Goal: Task Accomplishment & Management: Complete application form

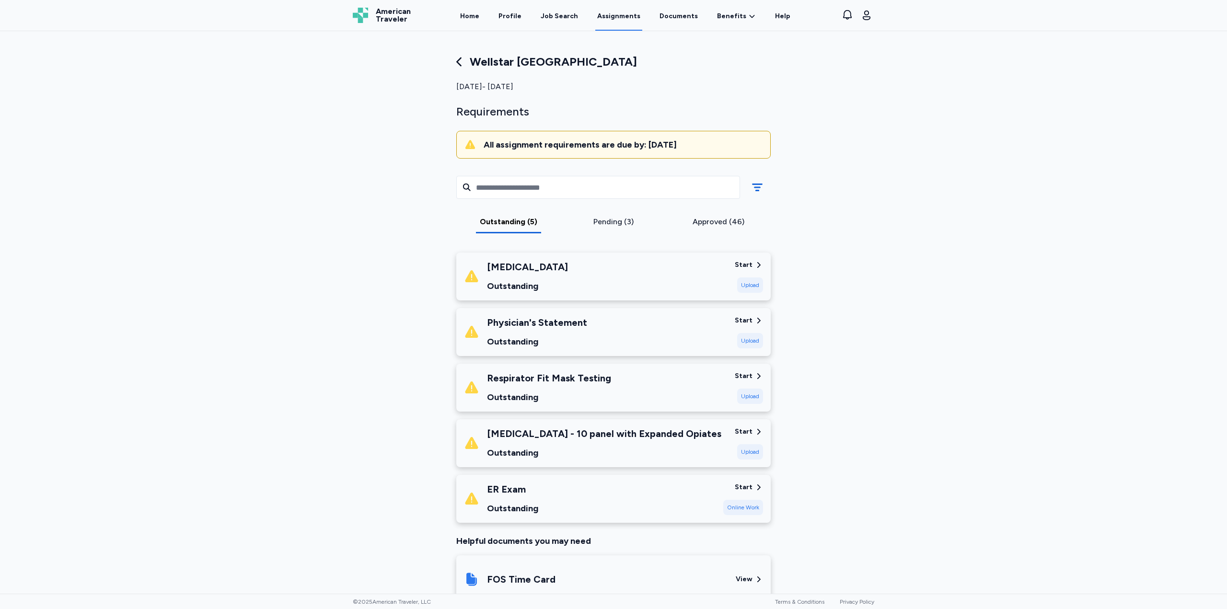
scroll to position [48, 0]
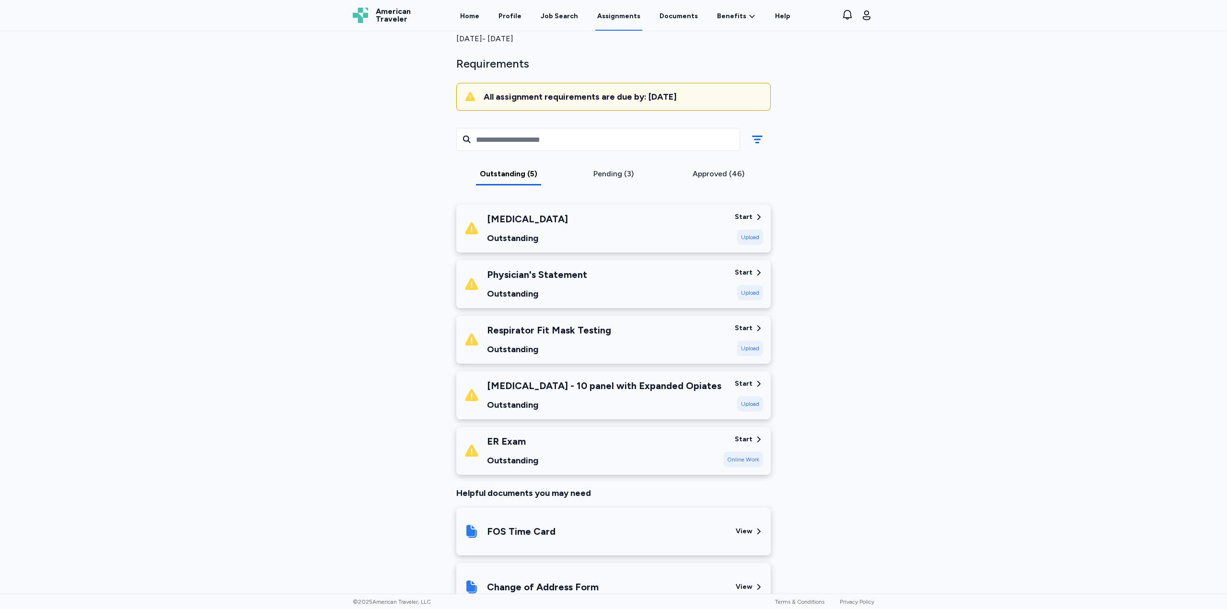
click at [746, 212] on div "Start" at bounding box center [744, 217] width 18 height 10
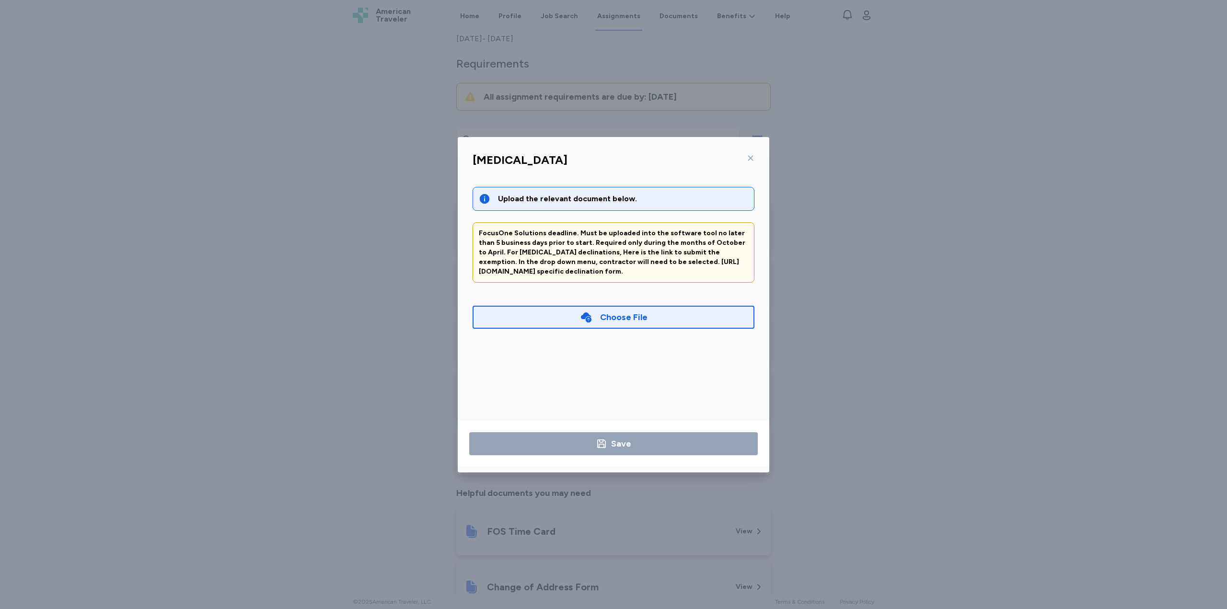
click at [623, 326] on div "Choose File" at bounding box center [614, 317] width 282 height 23
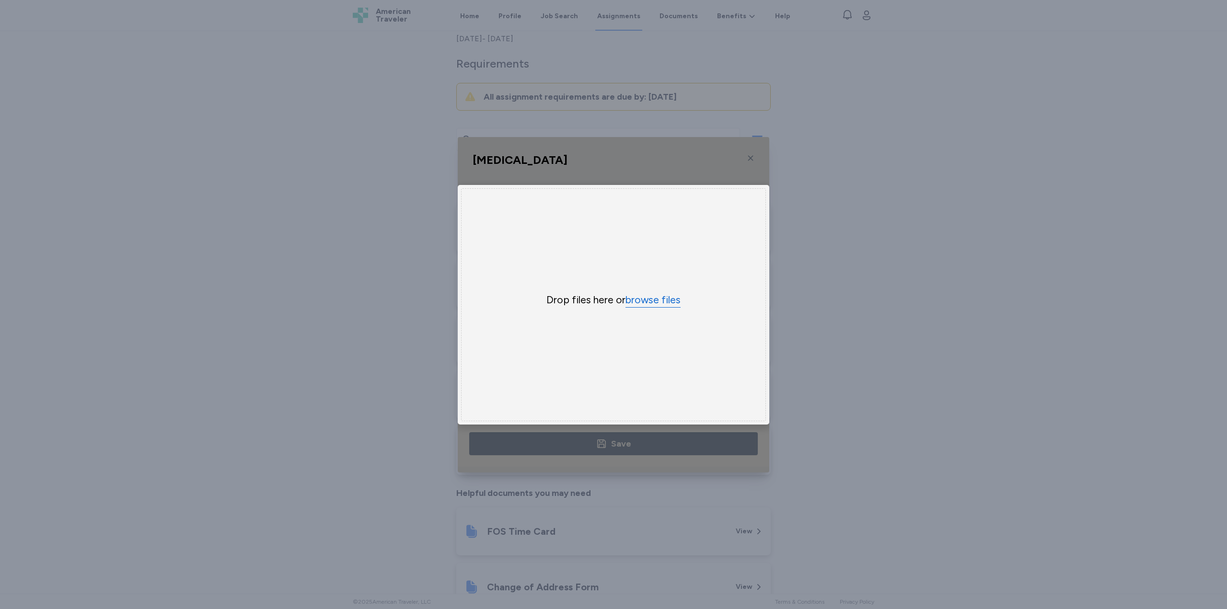
click at [667, 299] on button "browse files" at bounding box center [653, 300] width 55 height 14
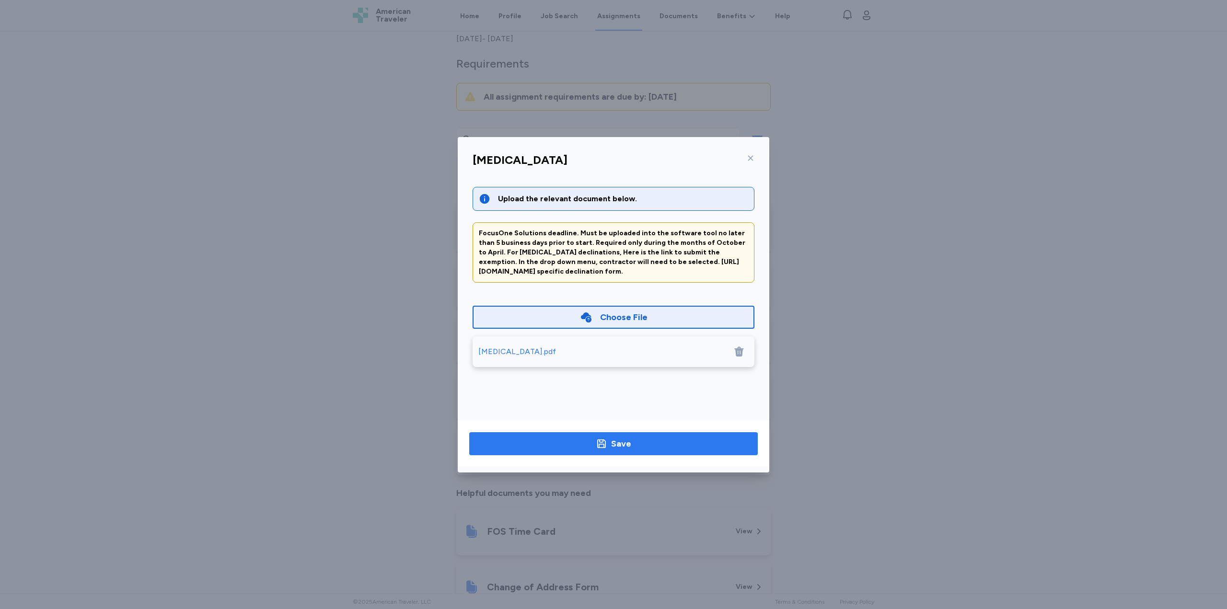
click at [555, 446] on span "Save" at bounding box center [613, 443] width 273 height 13
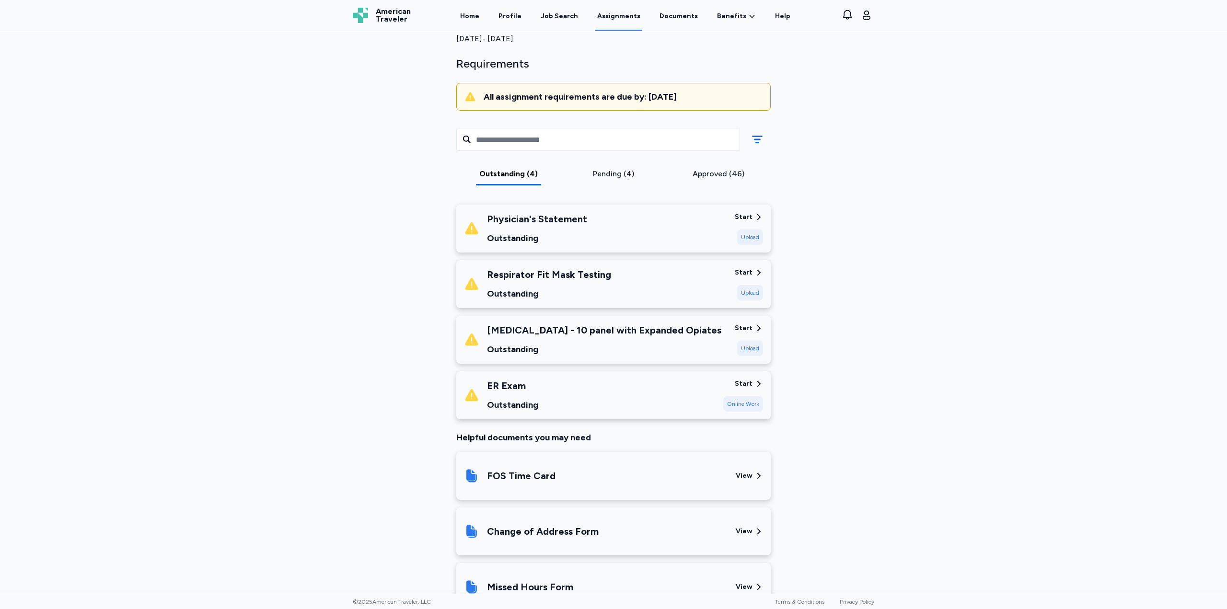
click at [538, 226] on div "Physician's Statement Outstanding" at bounding box center [537, 228] width 100 height 33
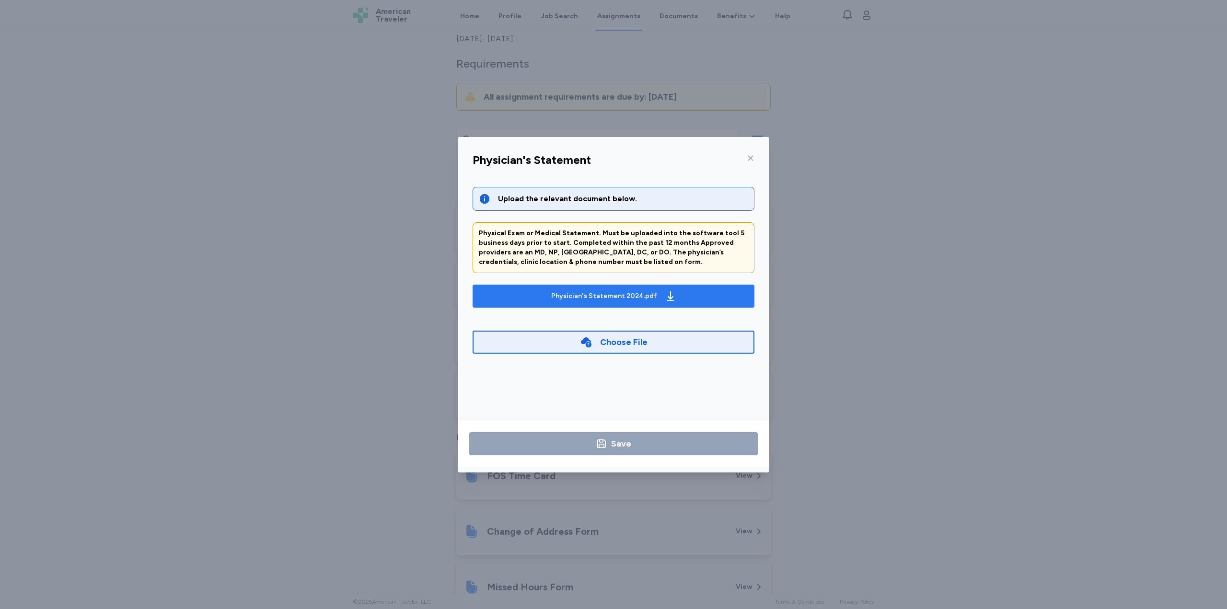
click at [599, 299] on div "Physician's Statement 2024.pdf" at bounding box center [604, 296] width 106 height 10
click at [752, 161] on icon at bounding box center [751, 158] width 8 height 8
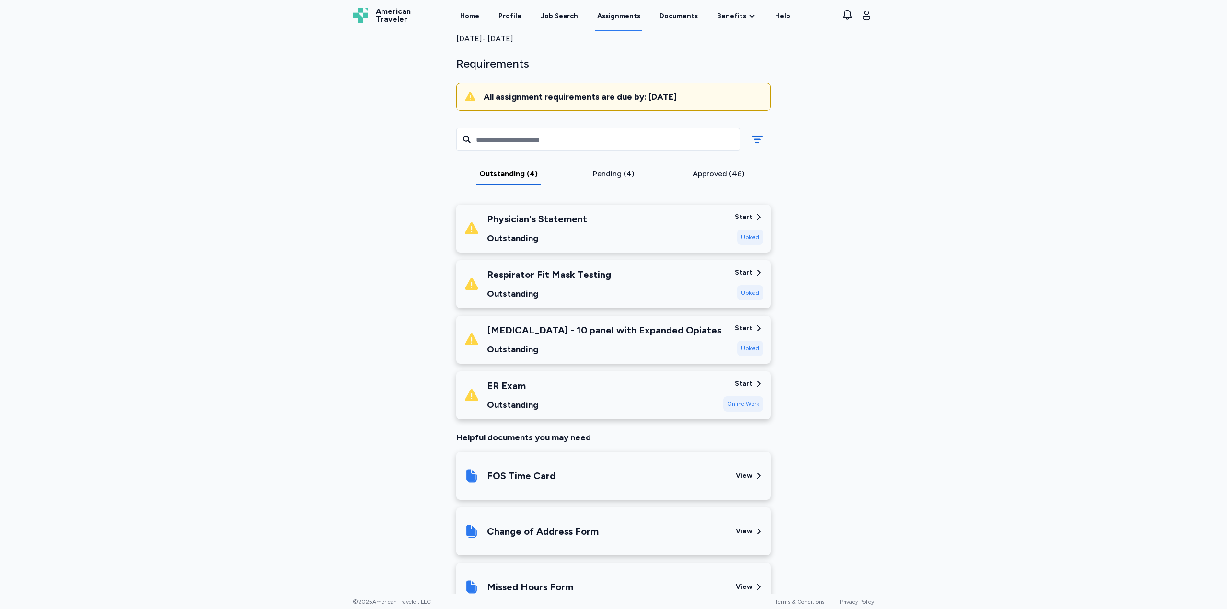
click at [750, 211] on div "Physician's Statement Outstanding Start Upload" at bounding box center [613, 229] width 315 height 48
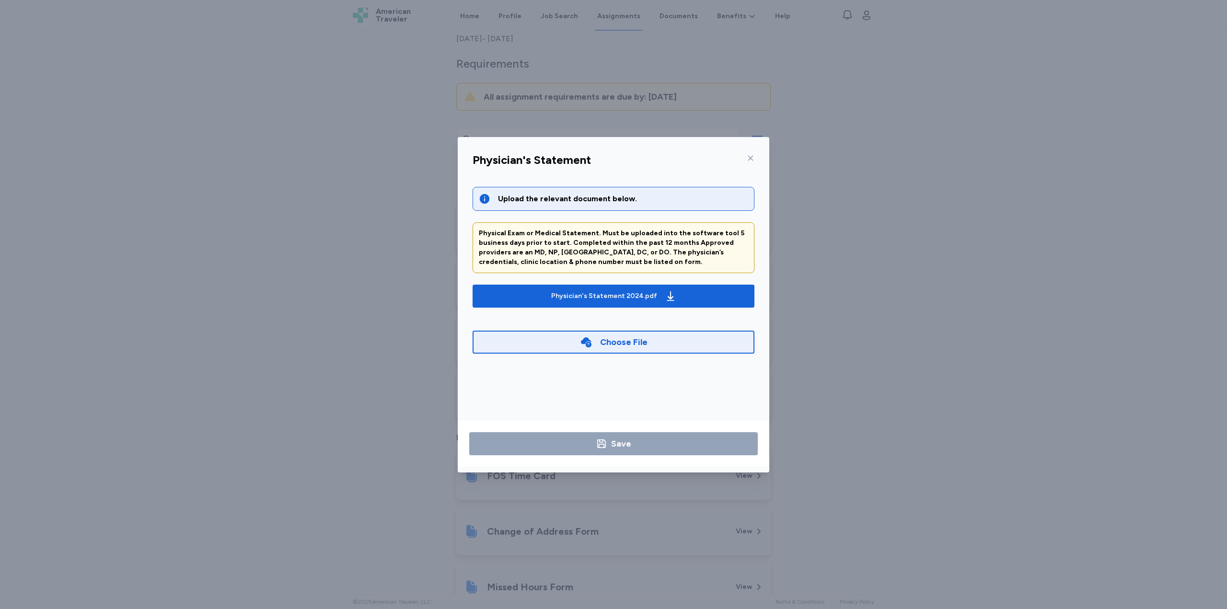
click at [617, 347] on div "Choose File" at bounding box center [623, 342] width 47 height 13
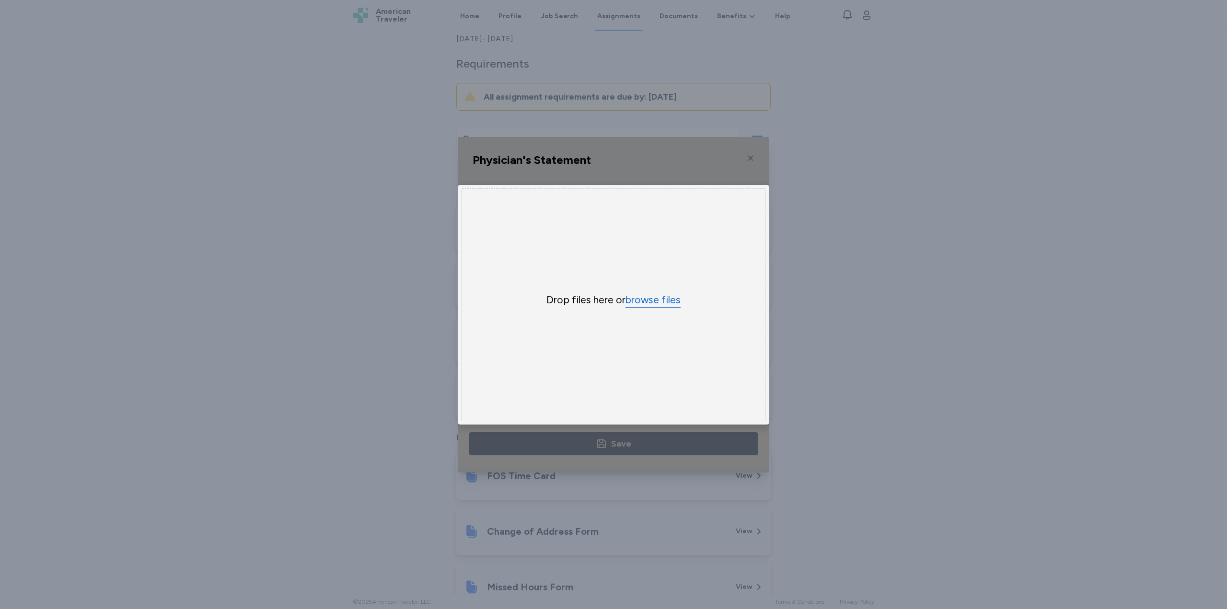
click at [660, 300] on button "browse files" at bounding box center [653, 300] width 55 height 14
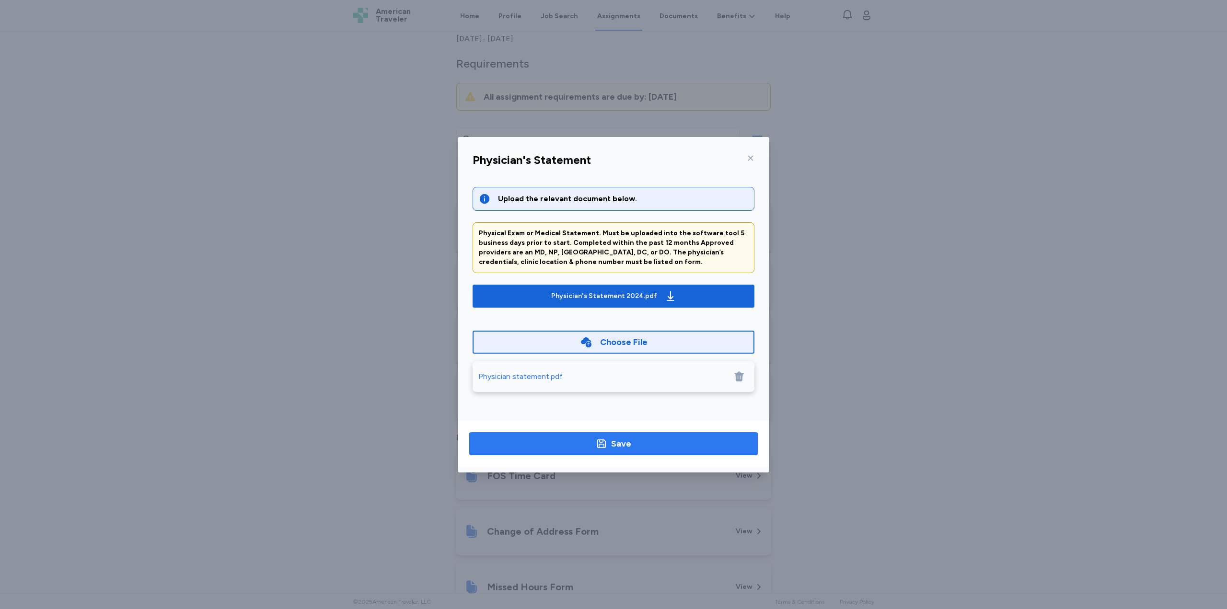
click at [593, 438] on span "Save" at bounding box center [613, 443] width 273 height 13
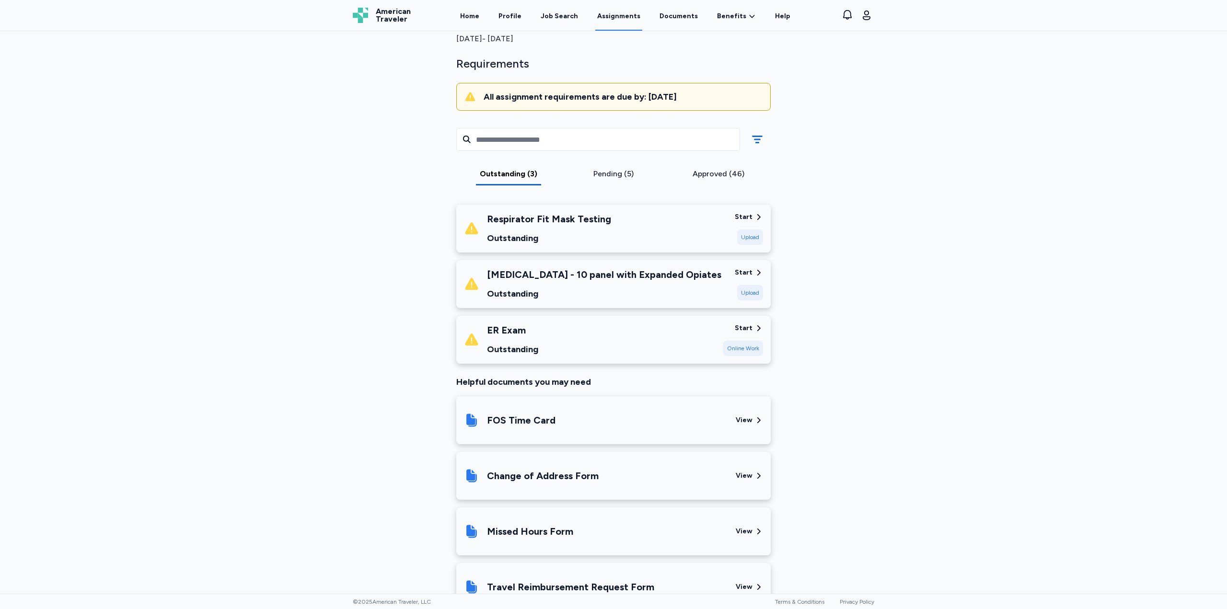
click at [553, 233] on div "Outstanding" at bounding box center [549, 238] width 124 height 13
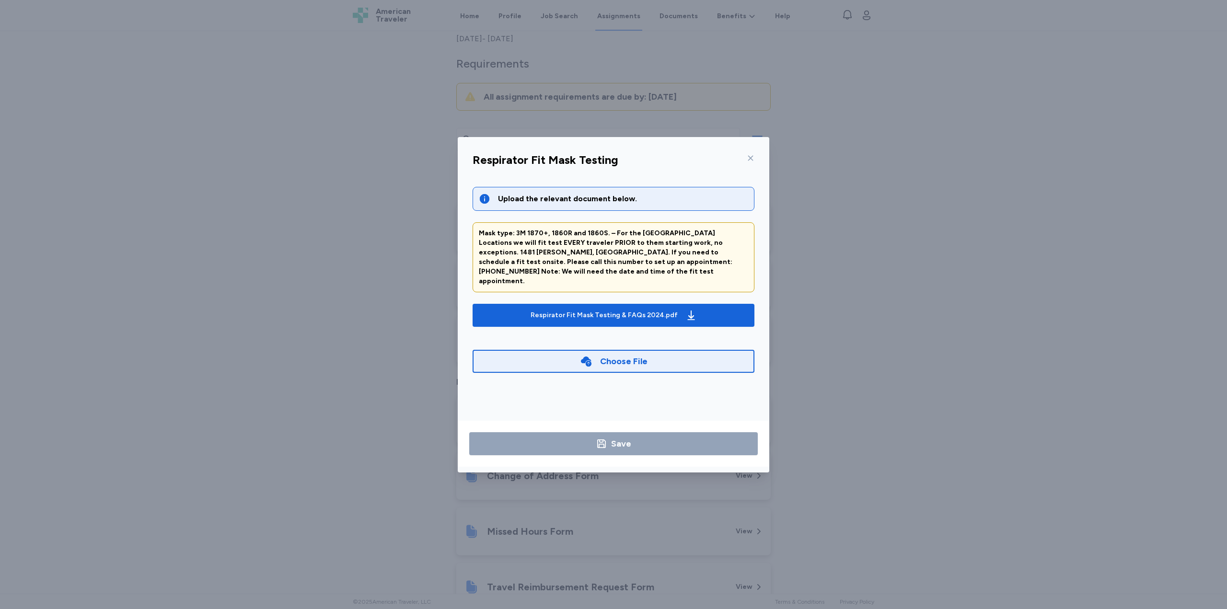
click at [754, 158] on icon at bounding box center [751, 158] width 8 height 8
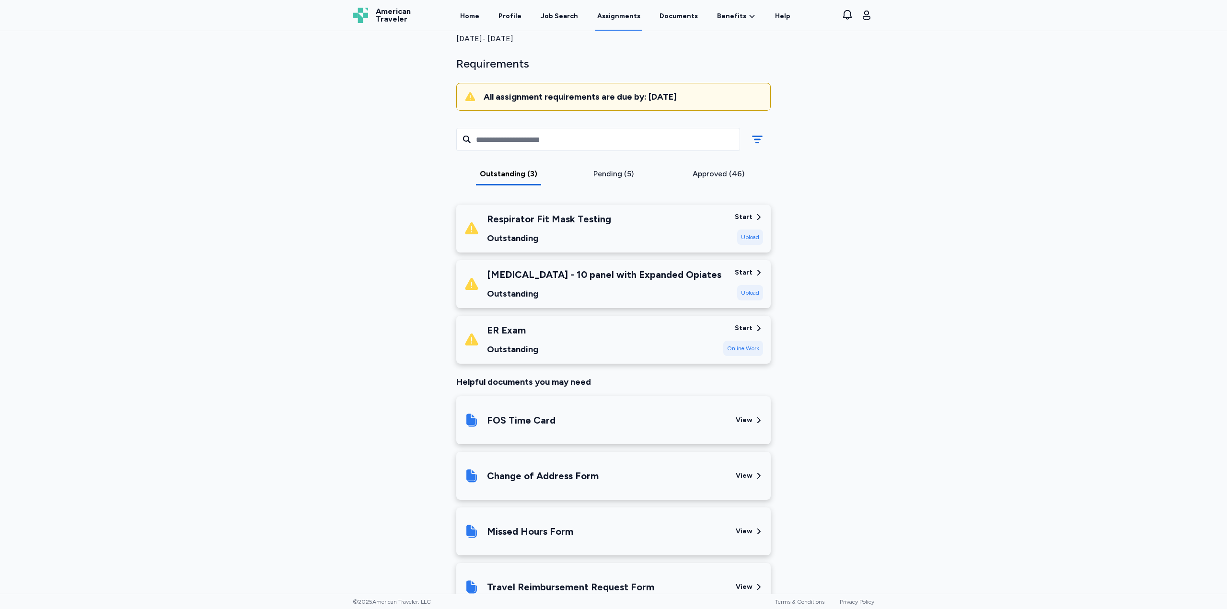
click at [399, 17] on span "American Traveler" at bounding box center [393, 15] width 35 height 15
